Goal: Information Seeking & Learning: Ask a question

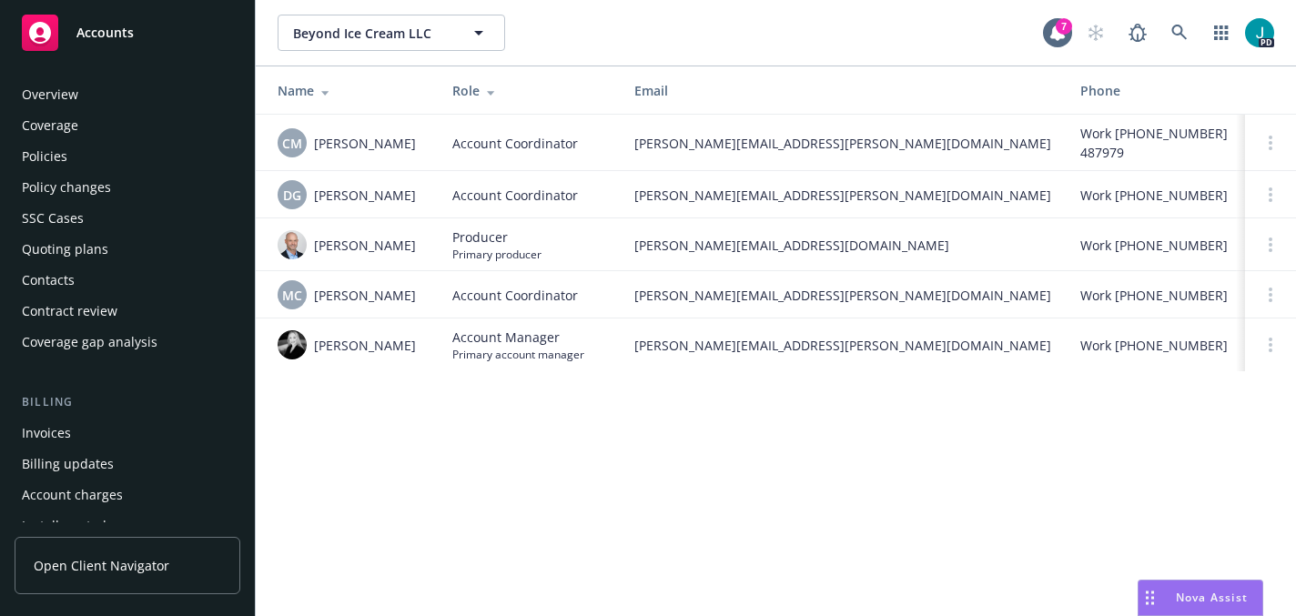
click at [120, 83] on div "Overview" at bounding box center [127, 94] width 211 height 29
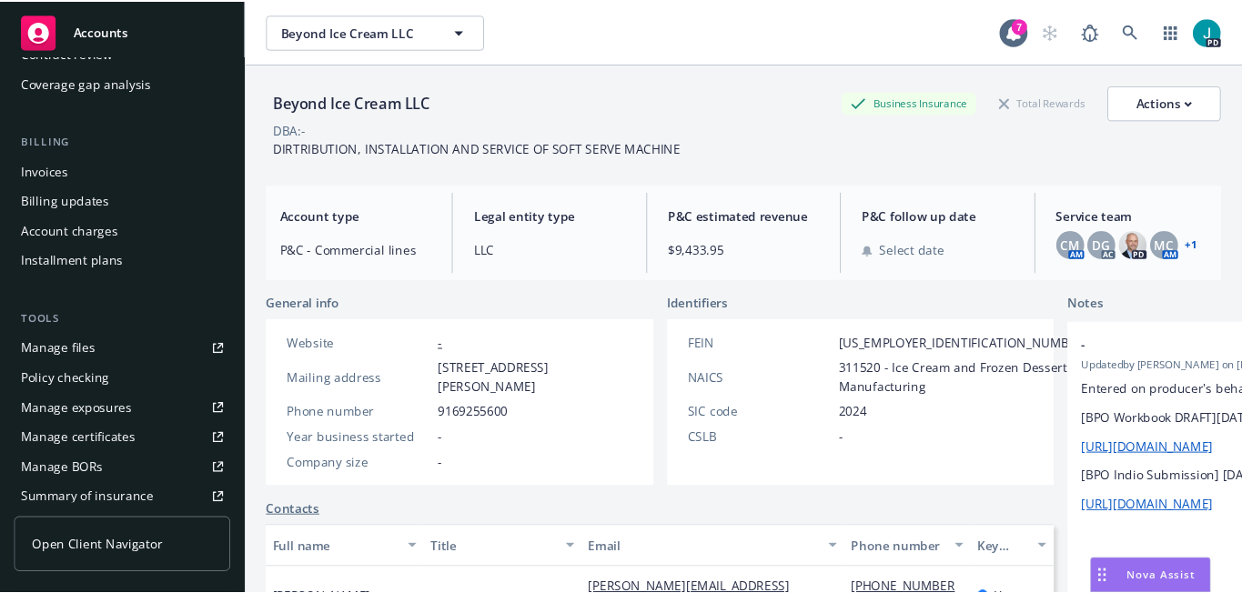
scroll to position [260, 0]
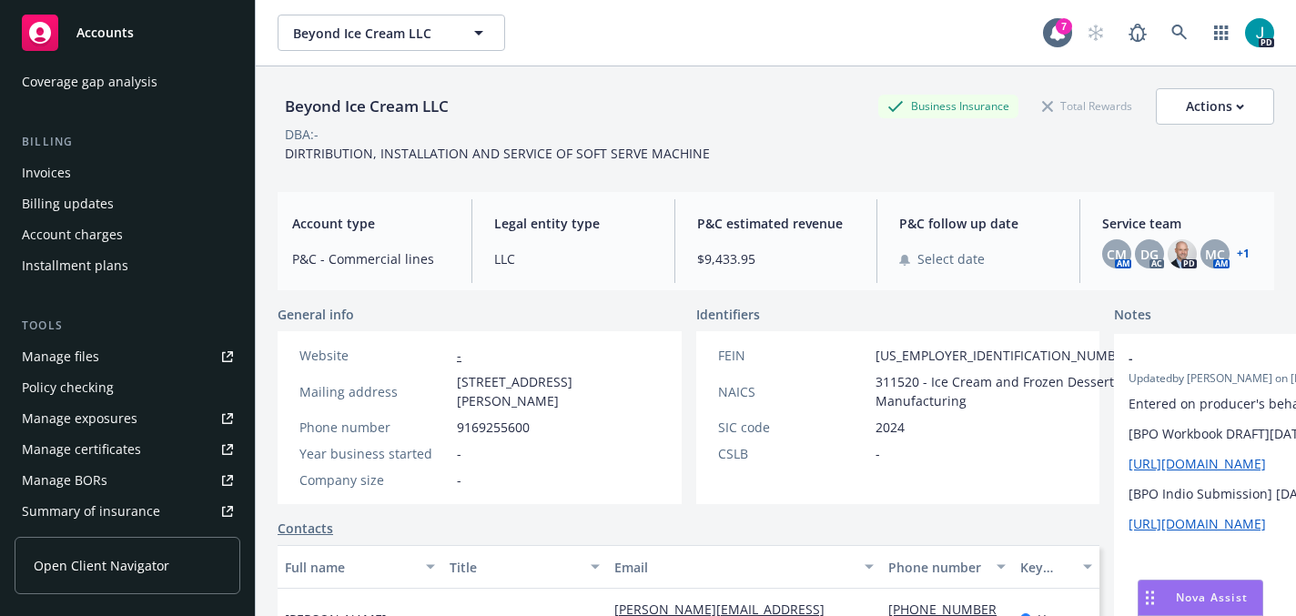
click at [119, 447] on div "Manage certificates" at bounding box center [81, 449] width 119 height 29
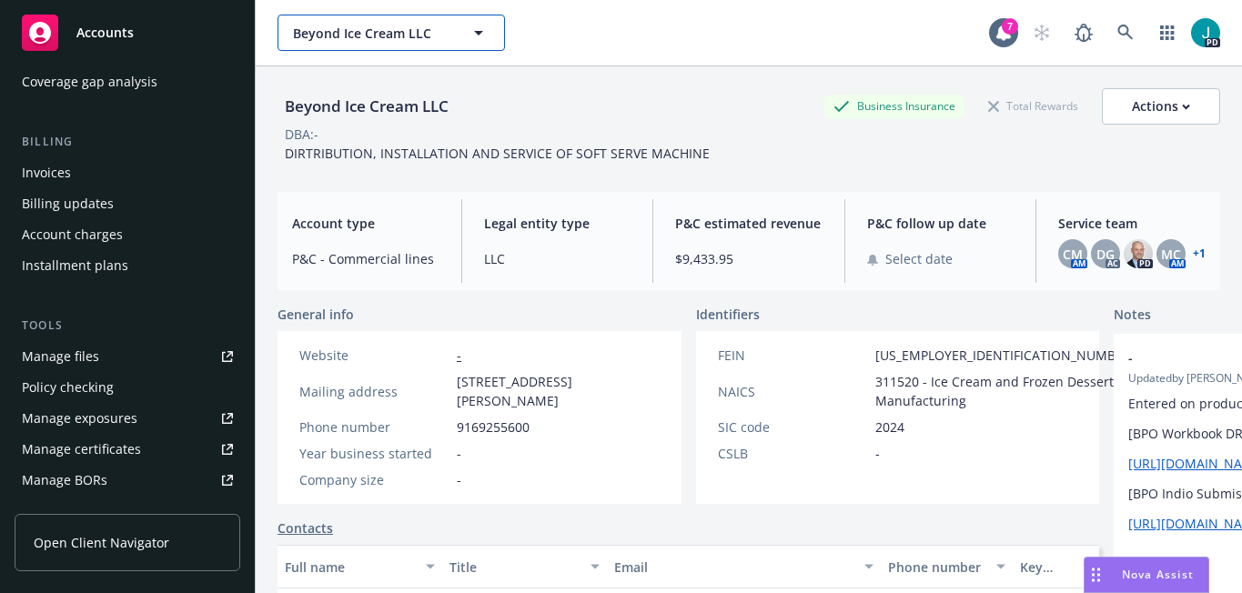
click at [356, 31] on span "Beyond Ice Cream LLC" at bounding box center [371, 33] width 157 height 19
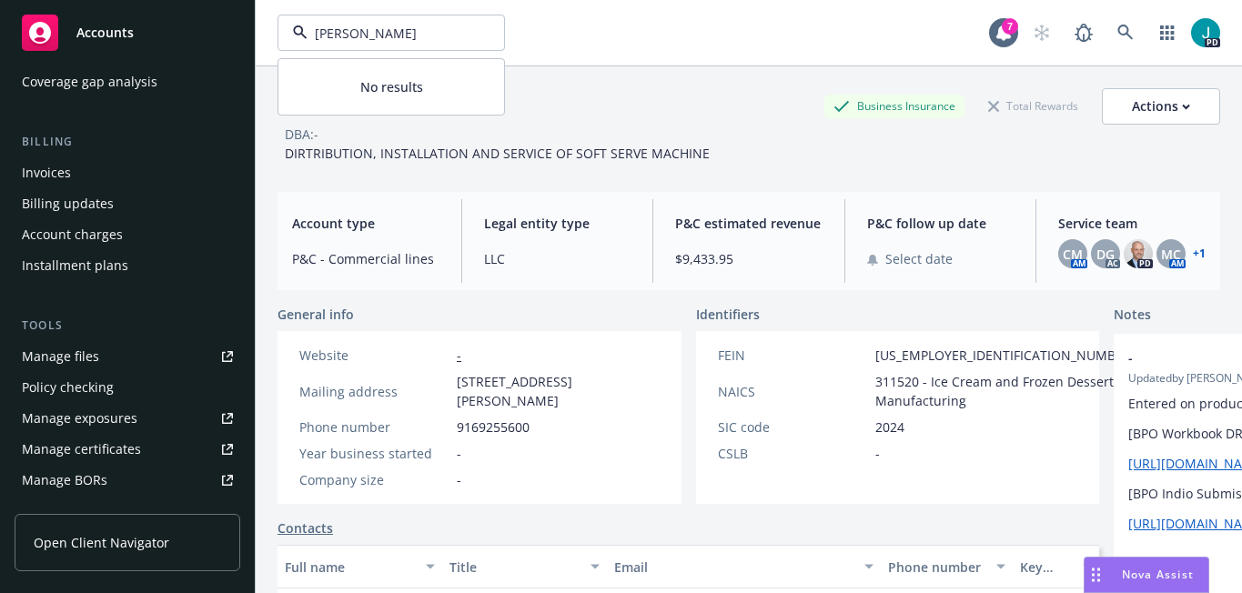
type input "[PERSON_NAME]"
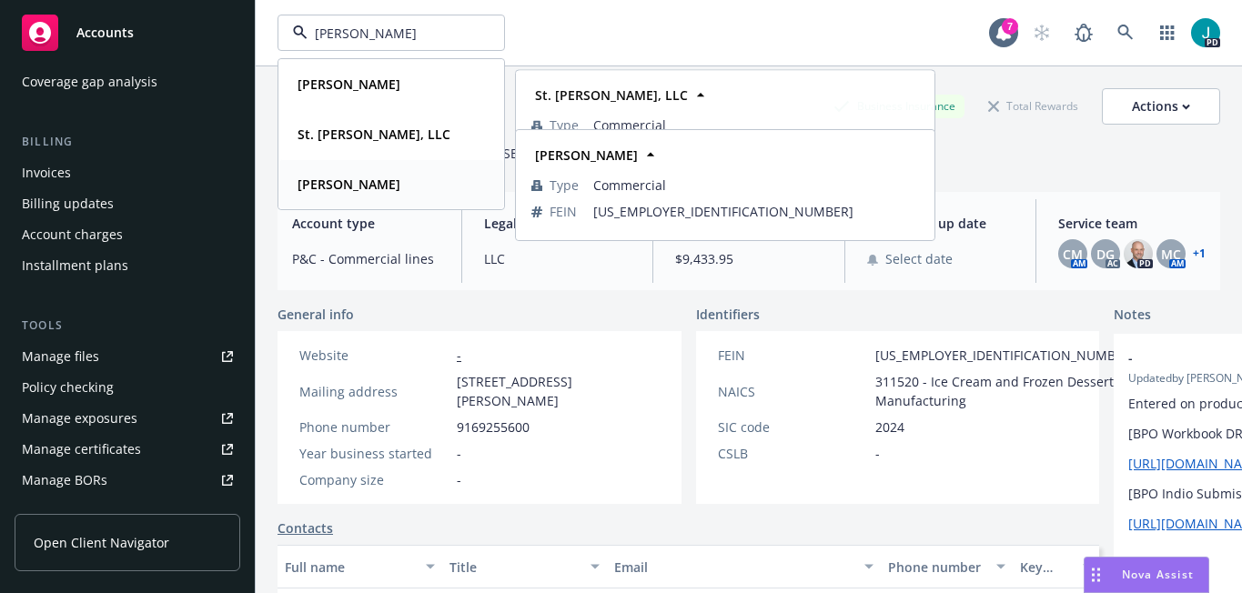
click at [348, 191] on strong "[PERSON_NAME]" at bounding box center [349, 184] width 103 height 17
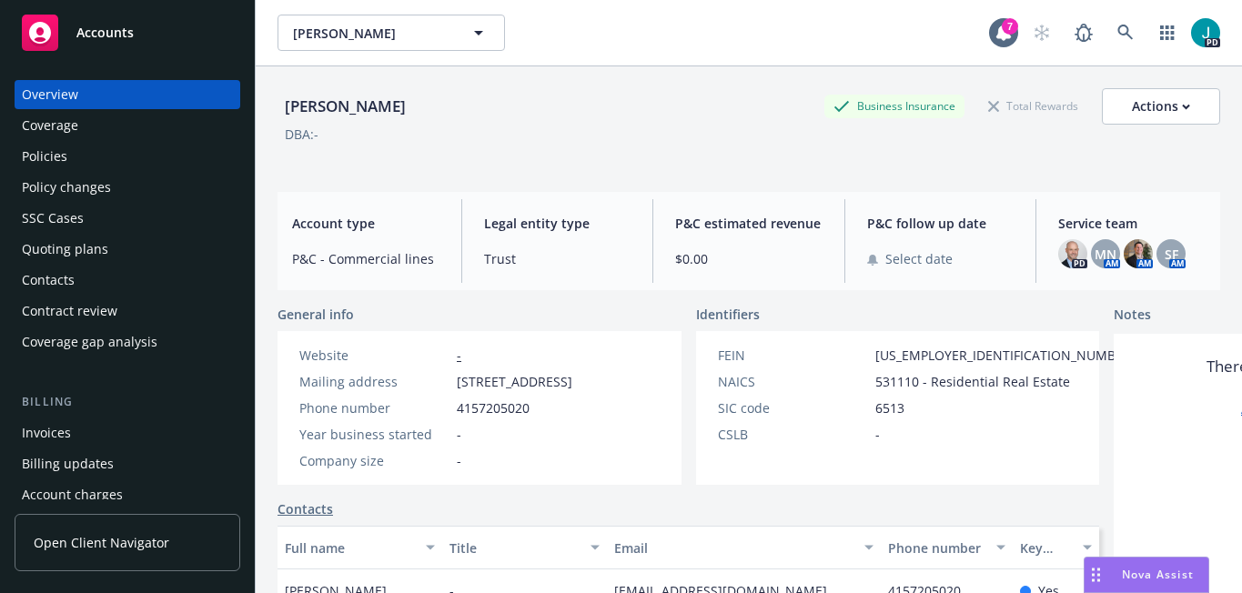
click at [61, 157] on div "Policies" at bounding box center [44, 156] width 45 height 29
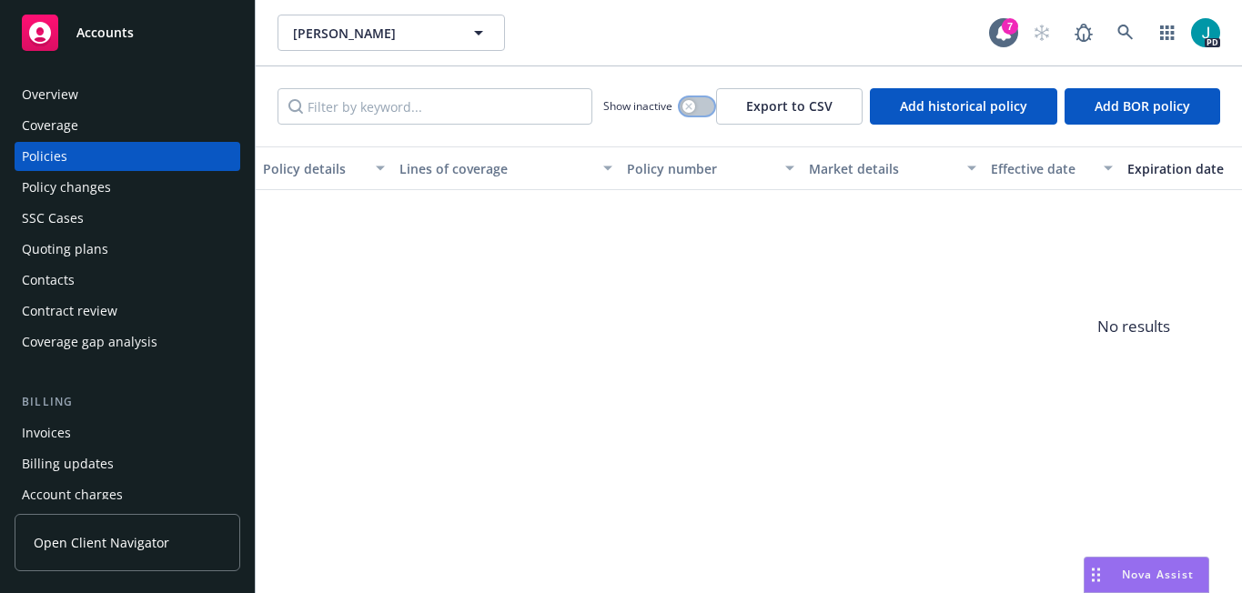
click at [697, 100] on button "button" at bounding box center [697, 106] width 35 height 18
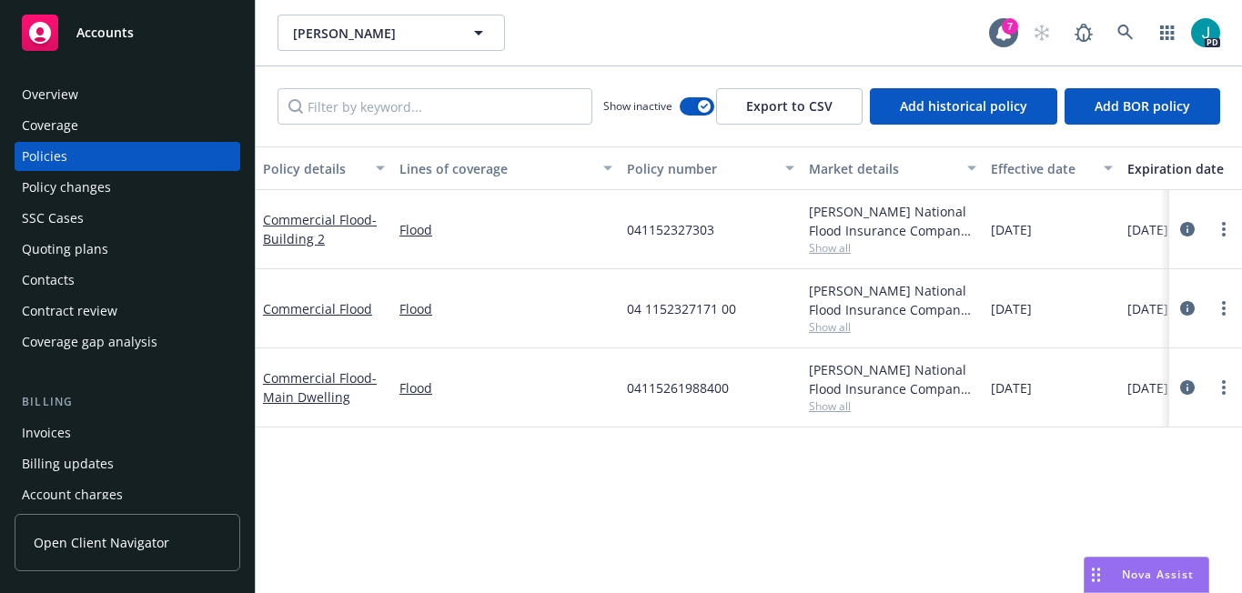
click at [129, 90] on div "Overview" at bounding box center [127, 94] width 211 height 29
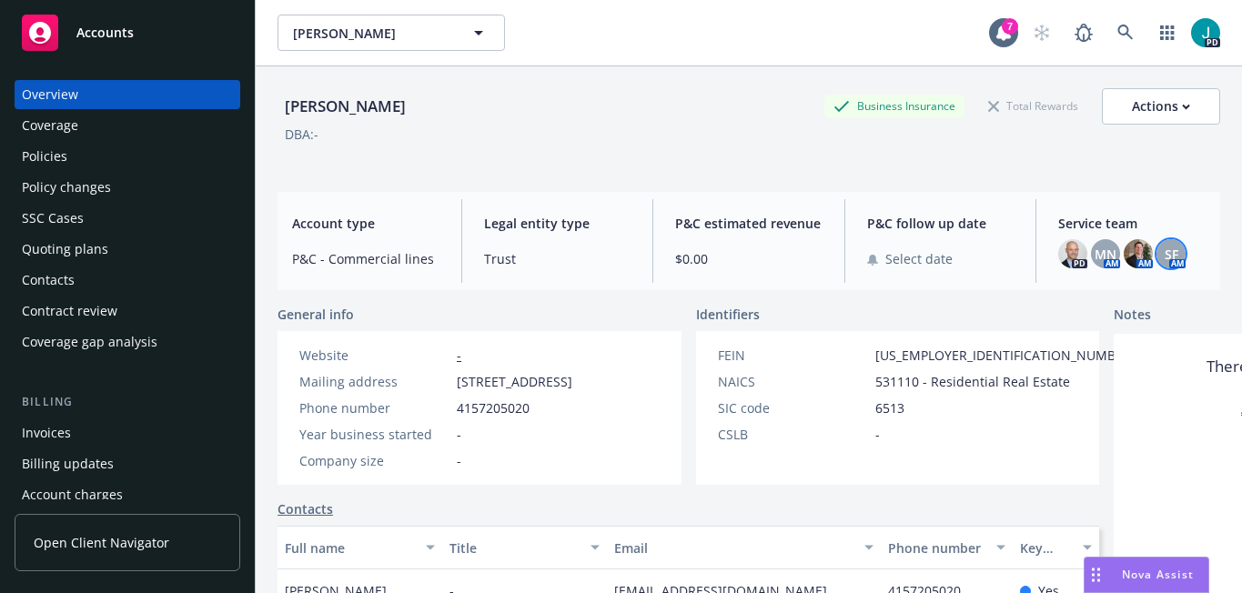
click at [1176, 257] on span "SF" at bounding box center [1172, 254] width 14 height 19
click at [1137, 257] on img at bounding box center [1138, 253] width 29 height 29
click at [126, 156] on div "Policies" at bounding box center [127, 156] width 211 height 29
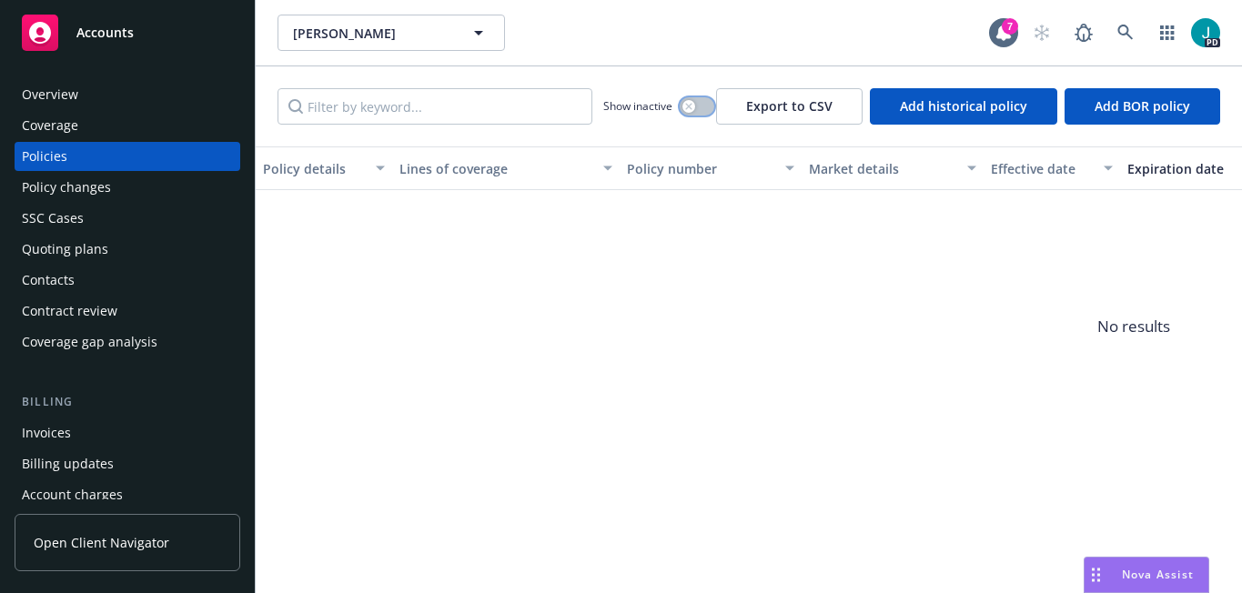
click at [691, 106] on icon "button" at bounding box center [688, 106] width 7 height 7
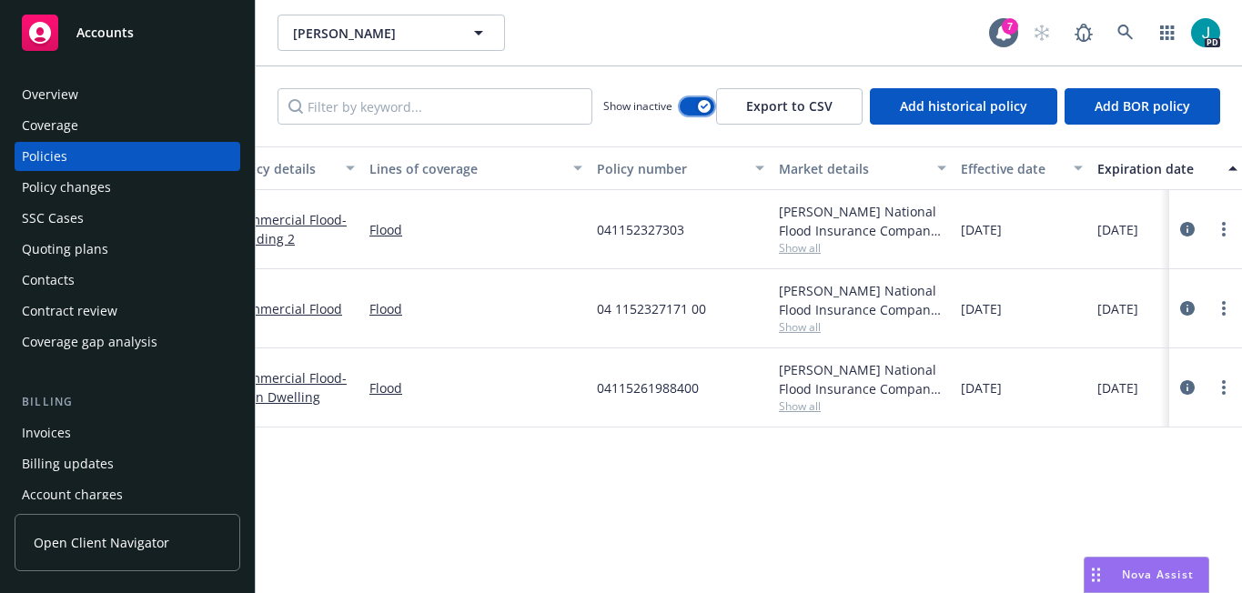
scroll to position [0, 35]
click at [99, 106] on div "Overview" at bounding box center [127, 94] width 211 height 29
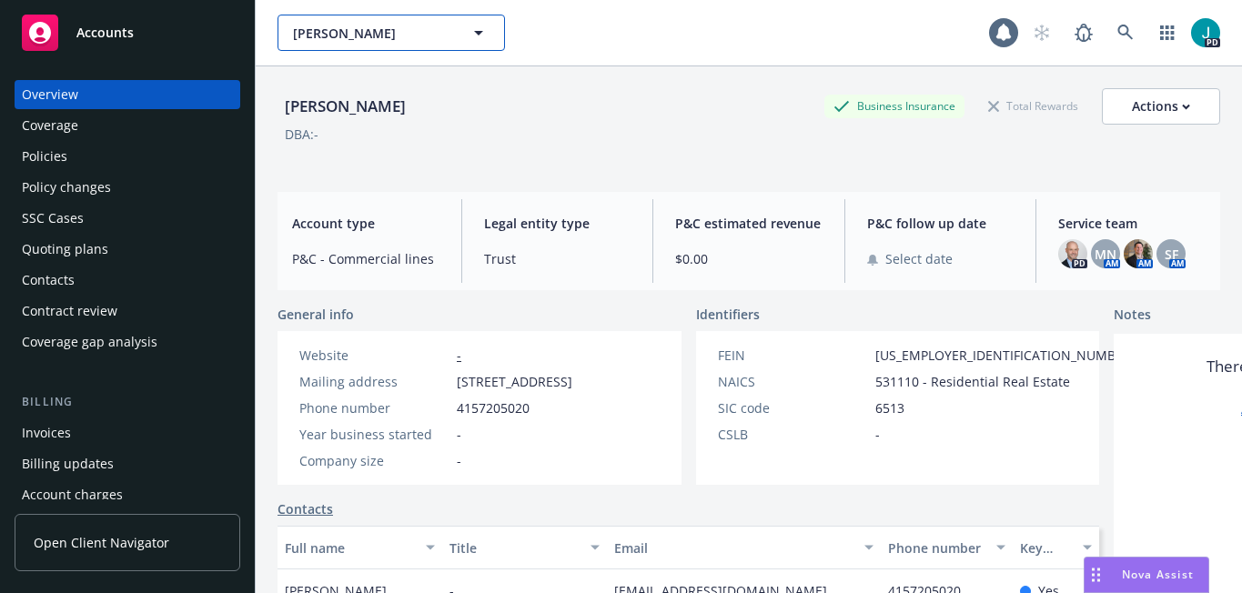
click at [376, 32] on span "[PERSON_NAME]" at bounding box center [371, 33] width 157 height 19
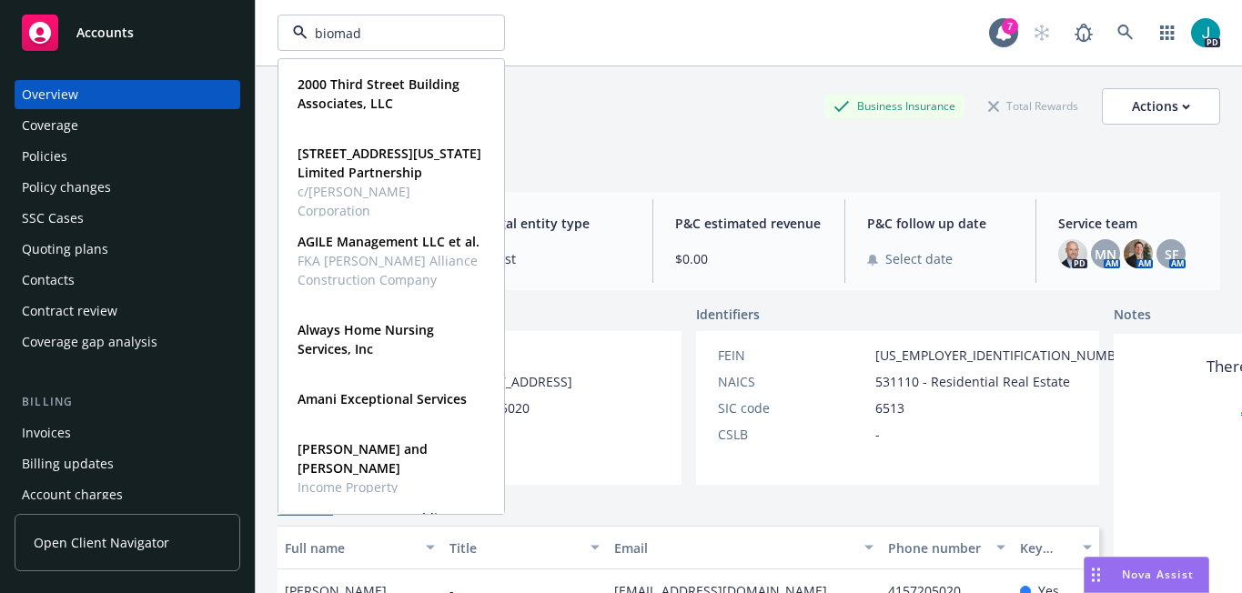
type input "biomade"
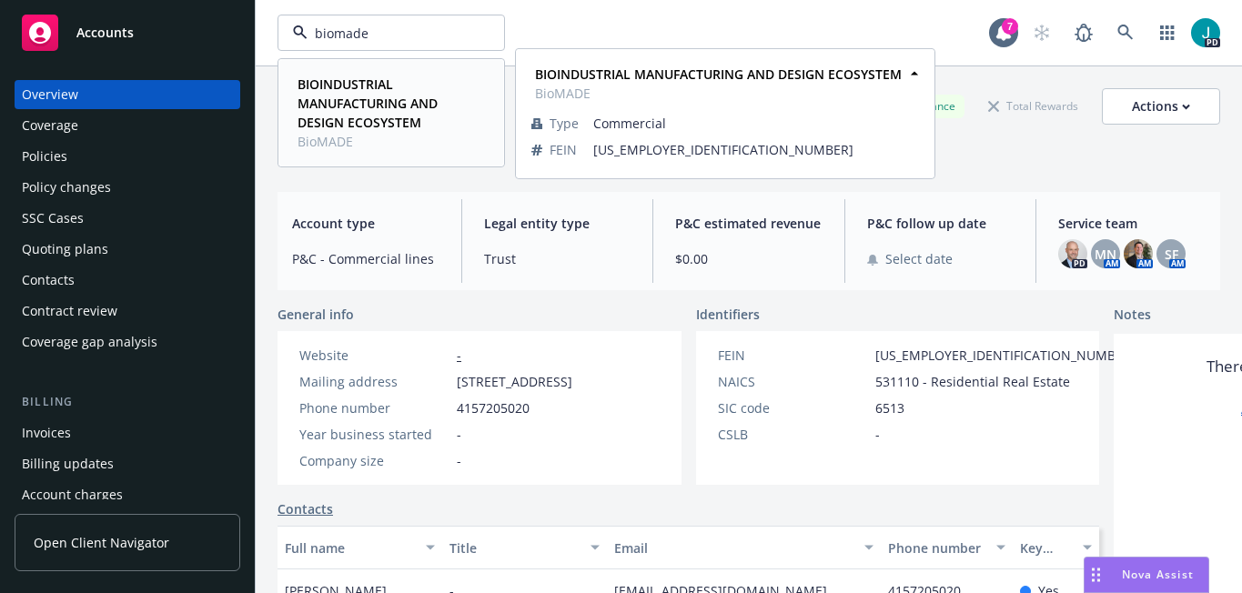
click at [329, 100] on strong "BIOINDUSTRIAL MANUFACTURING AND DESIGN ECOSYSTEM" at bounding box center [368, 104] width 140 height 56
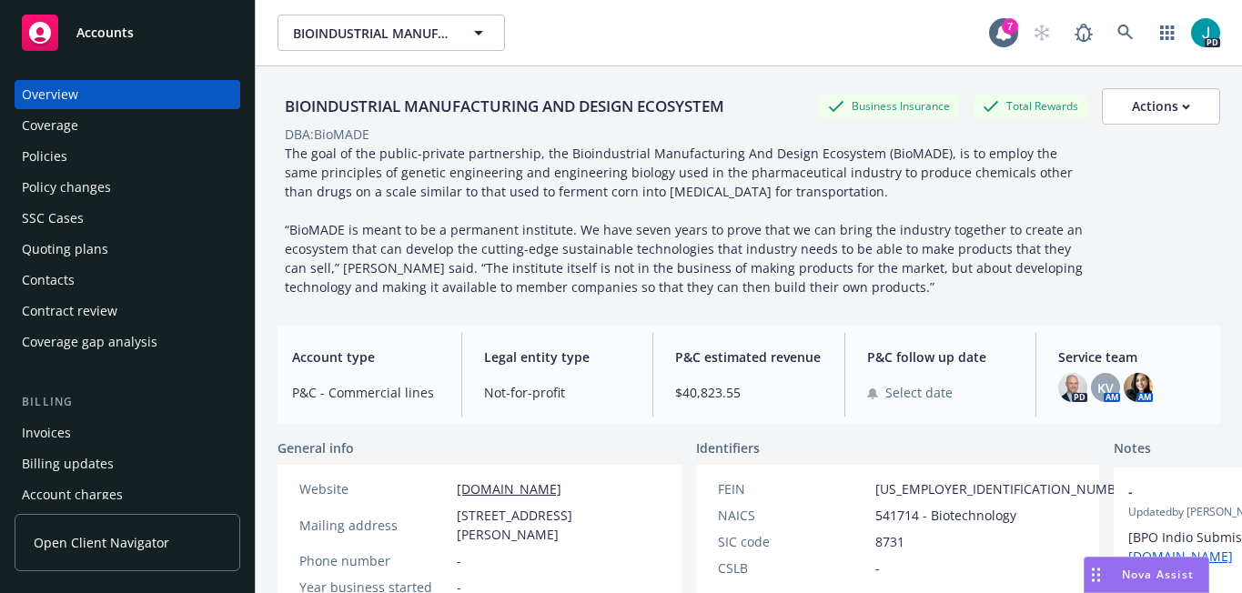
click at [1117, 571] on div "Nova Assist" at bounding box center [1157, 574] width 101 height 15
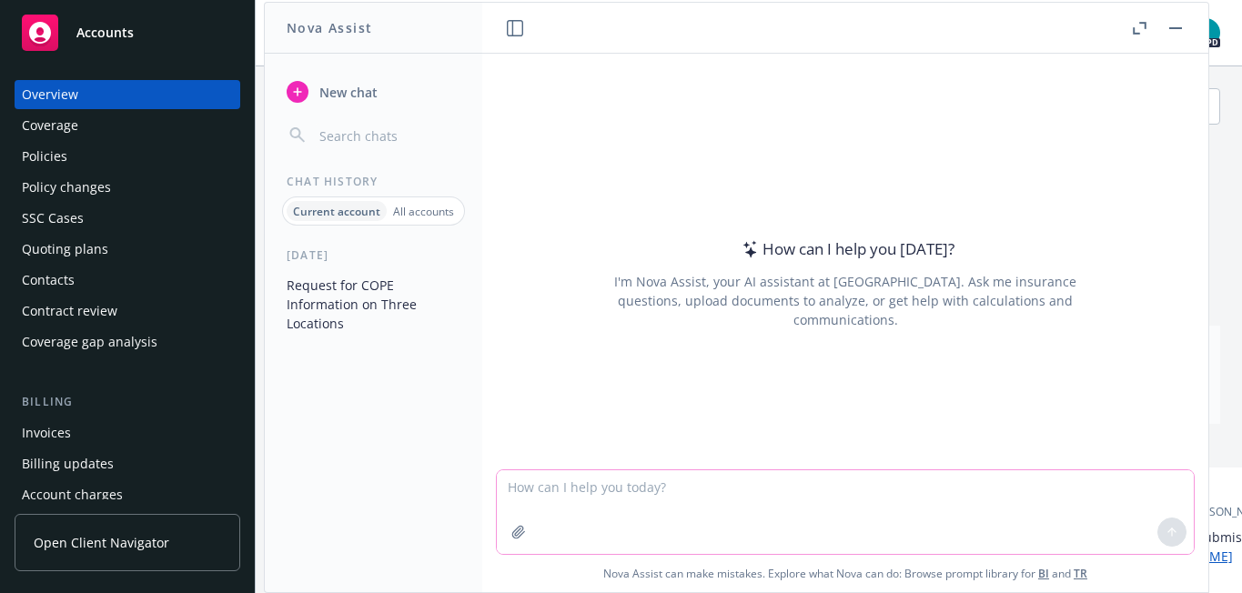
click at [744, 481] on textarea at bounding box center [845, 512] width 697 height 84
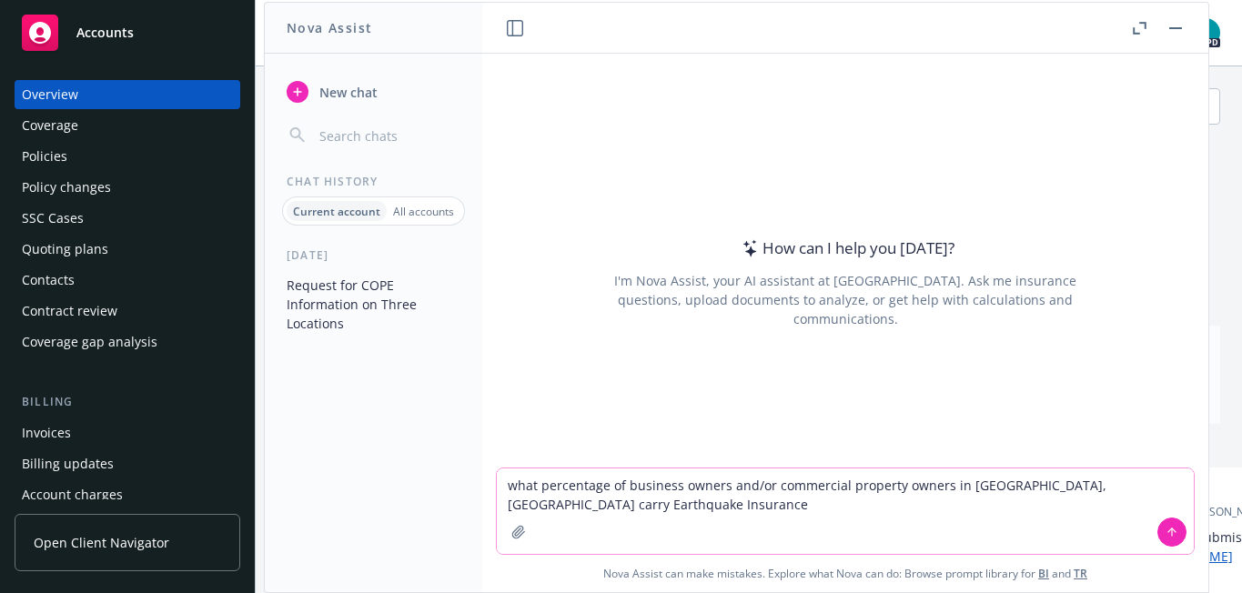
type textarea "what percentage of business owners and/or commercial property owners in [GEOGRA…"
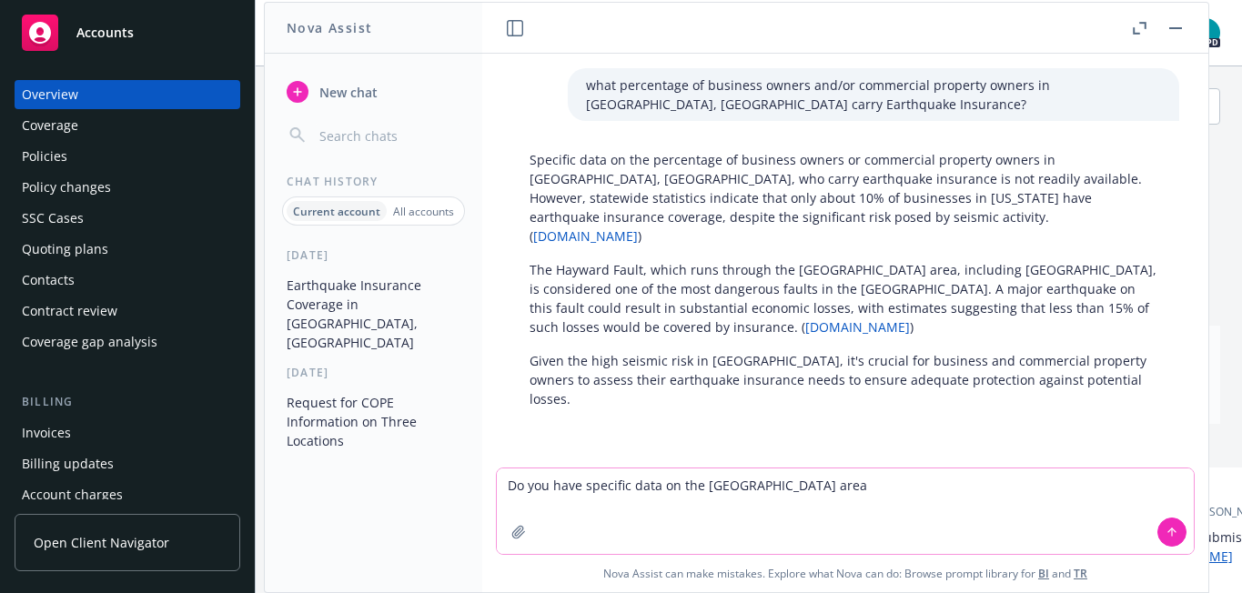
type textarea "Do you have specific data on the [GEOGRAPHIC_DATA] area?"
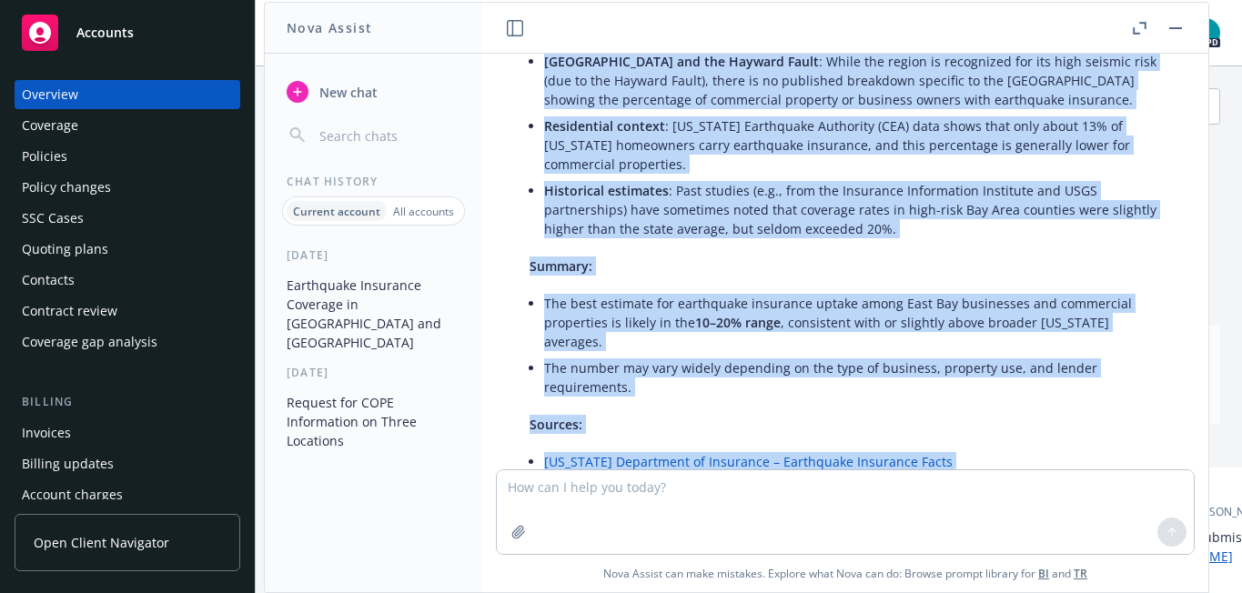
scroll to position [592, 0]
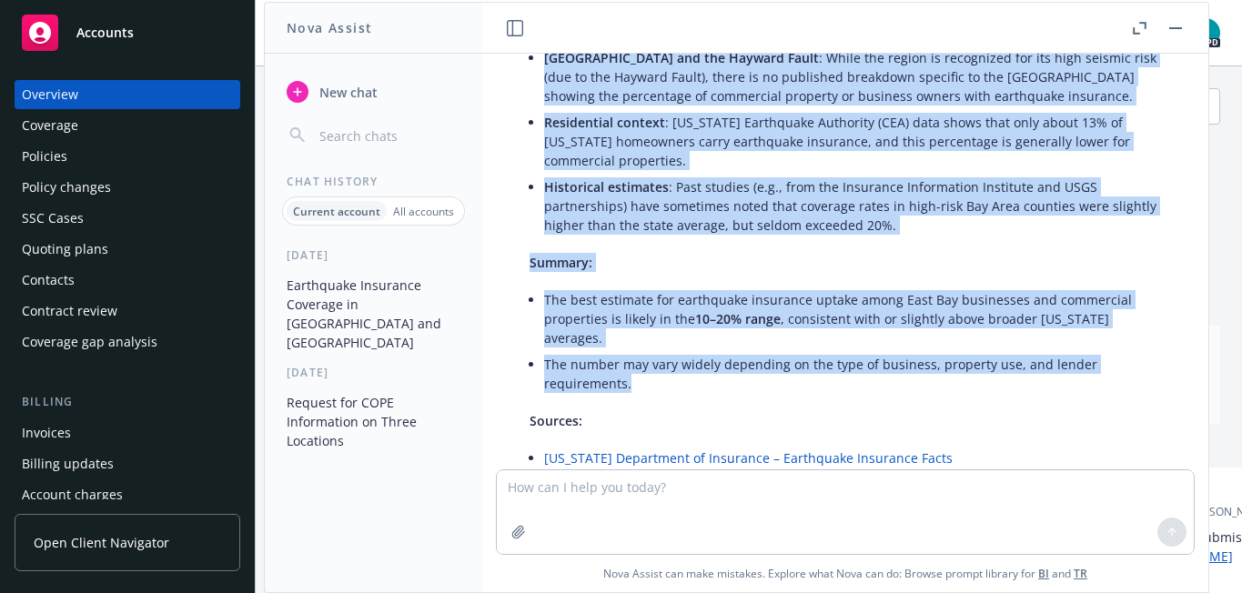
drag, startPoint x: 530, startPoint y: 85, endPoint x: 679, endPoint y: 308, distance: 269.0
click at [679, 308] on div "There is limited publicly available, up-to-date data specific to earthquake ins…" at bounding box center [845, 269] width 668 height 736
copy div "Lorem ip dolorsi ametcons adipiscin, el-se-doei temp incididu ut laboreetdo mag…"
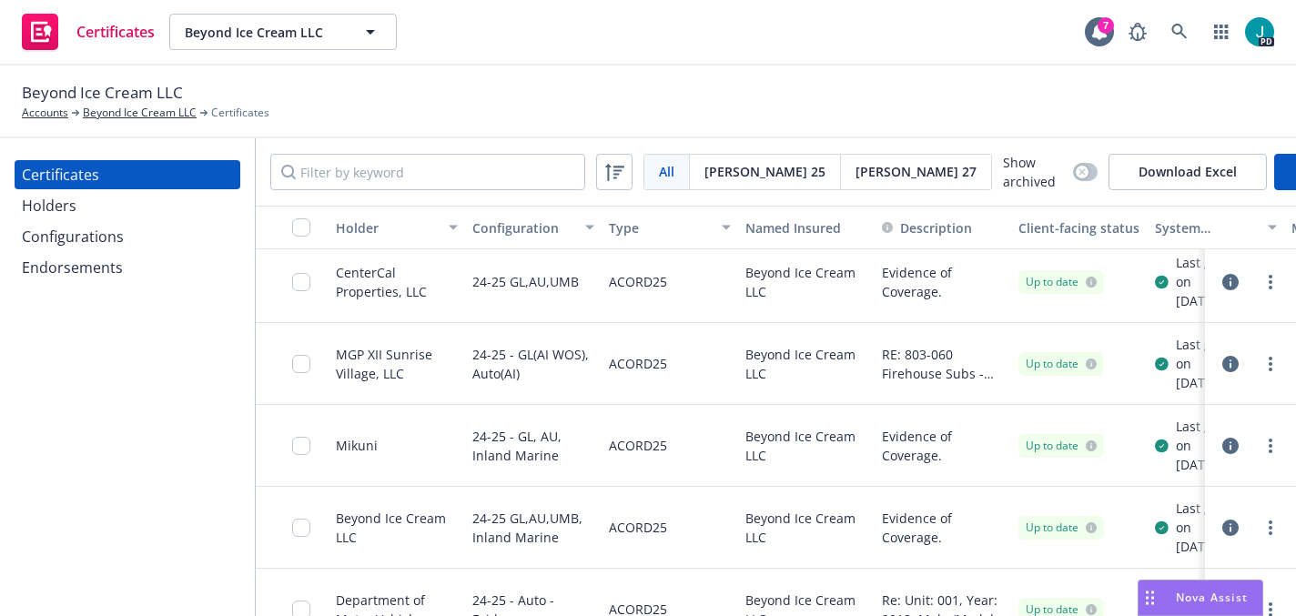
scroll to position [1140, 0]
